Goal: Navigation & Orientation: Find specific page/section

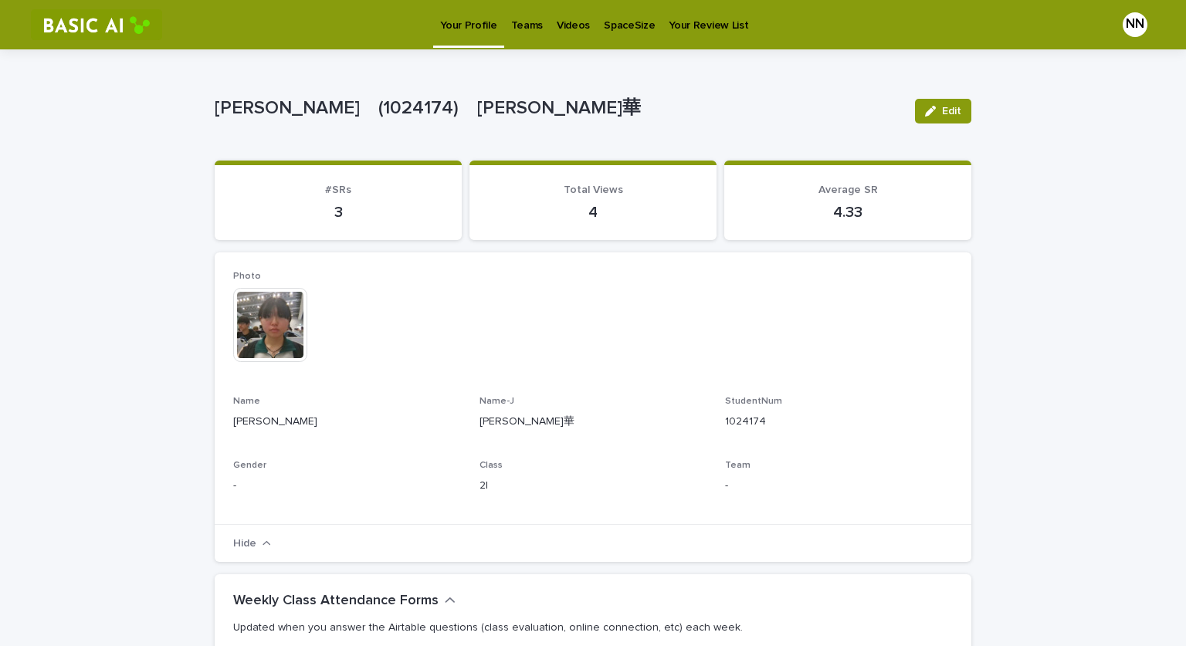
click at [564, 28] on p "Videos" at bounding box center [573, 16] width 33 height 32
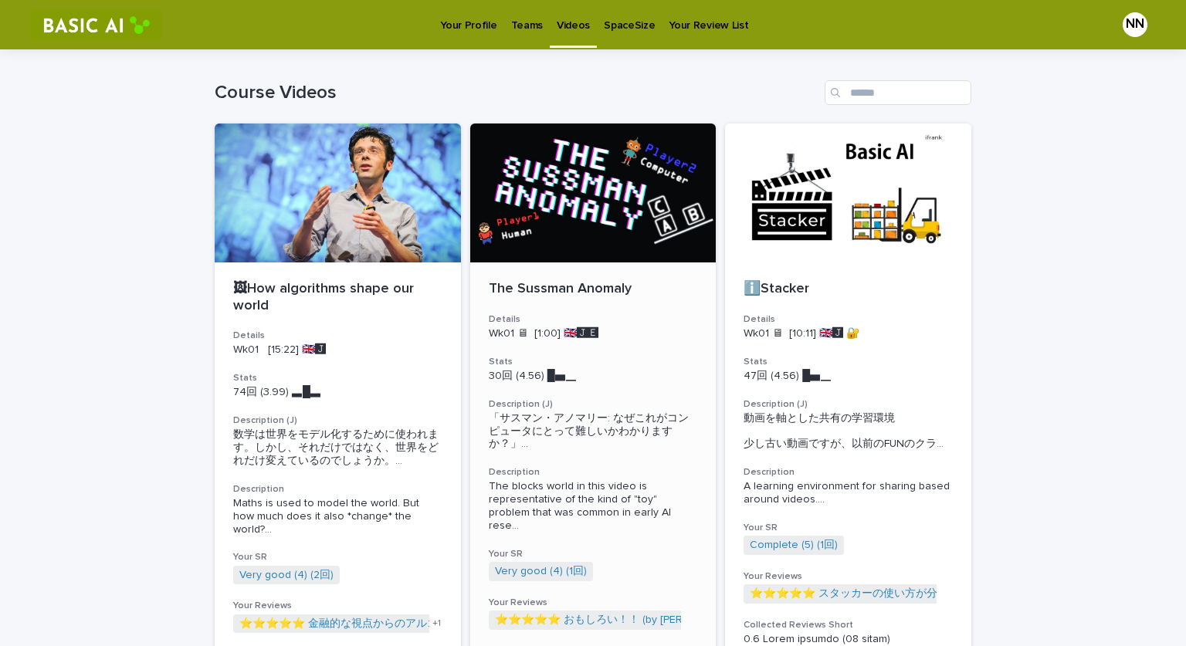
click at [608, 198] on div at bounding box center [593, 193] width 246 height 139
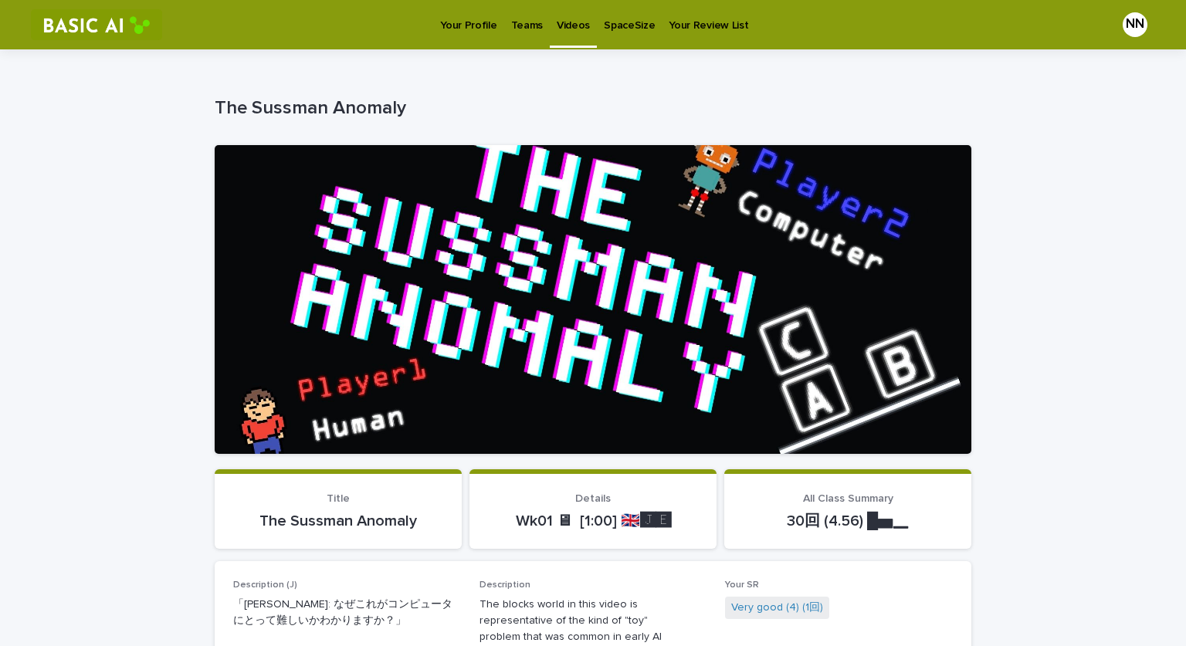
click at [514, 27] on p "Teams" at bounding box center [527, 16] width 32 height 32
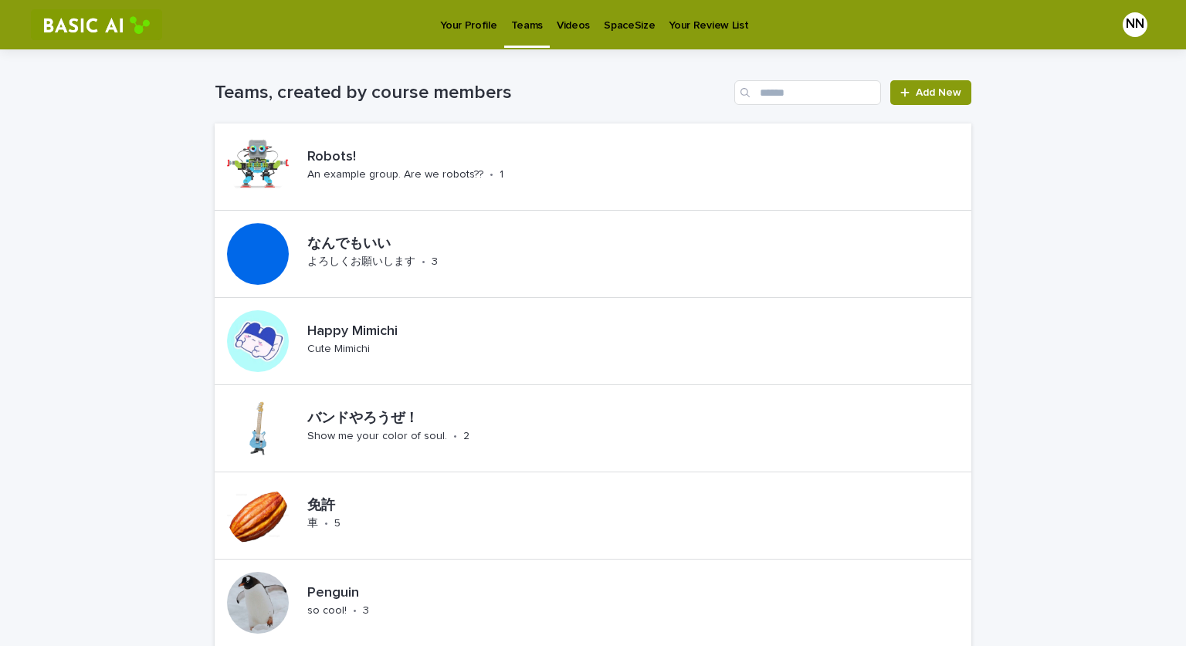
click at [463, 26] on p "Your Profile" at bounding box center [468, 16] width 56 height 32
